Goal: Entertainment & Leisure: Consume media (video, audio)

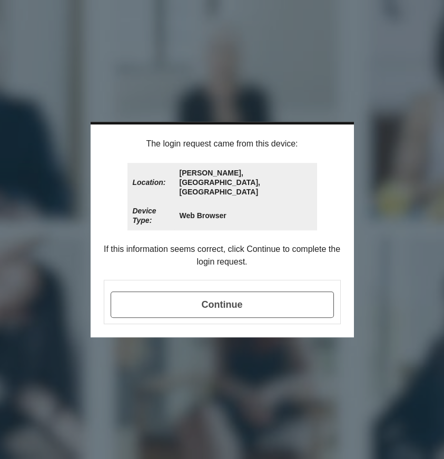
click at [239, 291] on span "Continue" at bounding box center [222, 304] width 223 height 26
